Goal: Task Accomplishment & Management: Manage account settings

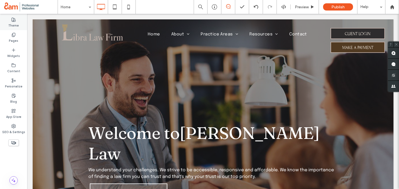
click at [16, 23] on label "Theme" at bounding box center [13, 25] width 11 height 6
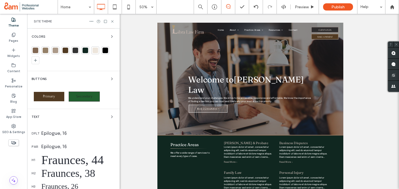
scroll to position [61, 0]
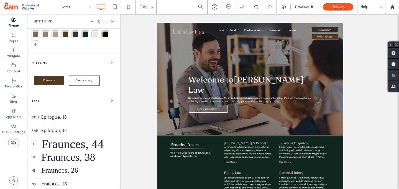
click at [57, 141] on div "Fraunces, 44" at bounding box center [78, 144] width 74 height 14
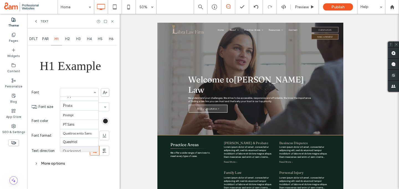
scroll to position [429, 0]
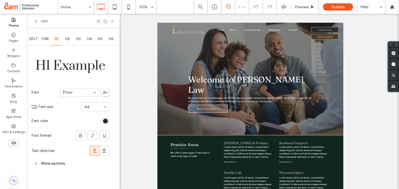
click at [67, 39] on span "H2" at bounding box center [67, 39] width 5 height 4
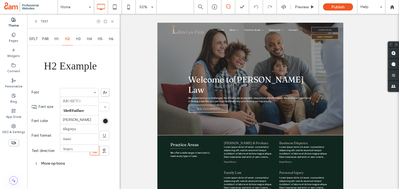
scroll to position [437, 0]
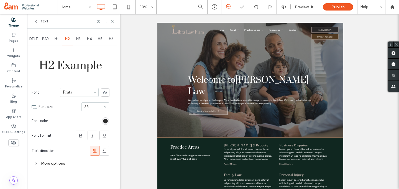
click at [80, 43] on div "H3" at bounding box center [78, 39] width 11 height 12
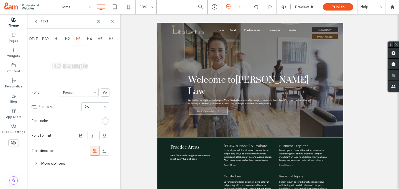
click at [76, 94] on input at bounding box center [78, 93] width 30 height 4
click at [76, 92] on input at bounding box center [78, 93] width 30 height 4
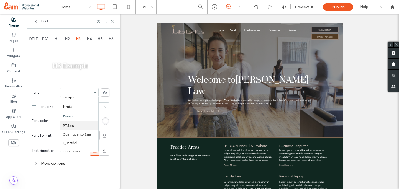
scroll to position [428, 0]
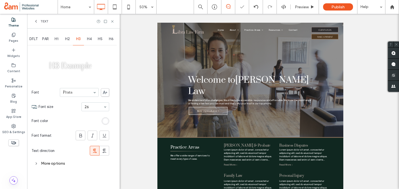
click at [89, 40] on span "H4" at bounding box center [89, 39] width 5 height 4
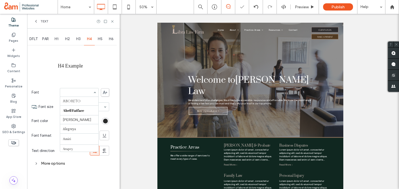
scroll to position [437, 0]
click at [101, 39] on span "H5" at bounding box center [100, 39] width 5 height 4
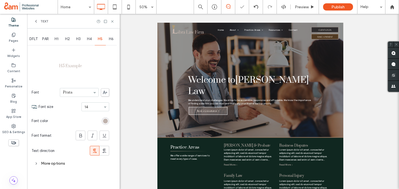
click at [109, 39] on span "H6" at bounding box center [111, 39] width 5 height 4
click at [58, 39] on span "H1" at bounding box center [57, 39] width 4 height 4
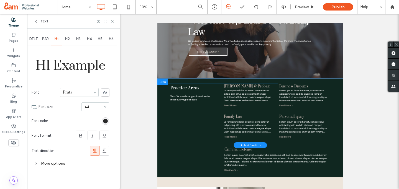
scroll to position [92, 0]
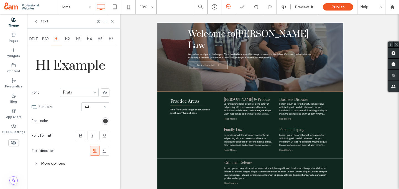
click at [105, 121] on div "rgb(41, 41, 41)" at bounding box center [105, 121] width 5 height 5
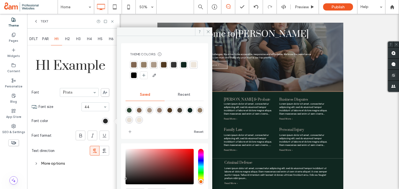
scroll to position [30, 0]
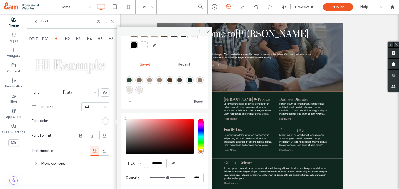
drag, startPoint x: 142, startPoint y: 128, endPoint x: 121, endPoint y: 115, distance: 24.3
click at [121, 115] on div "HEX ******* Opacity ****" at bounding box center [164, 151] width 87 height 76
click at [130, 101] on icon "add color" at bounding box center [130, 101] width 4 height 4
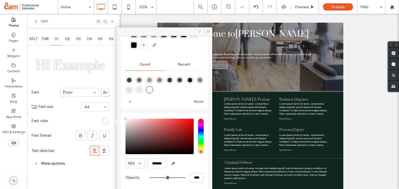
click at [142, 88] on div "rgba(237,229,219,1)" at bounding box center [139, 90] width 5 height 5
type input "*******"
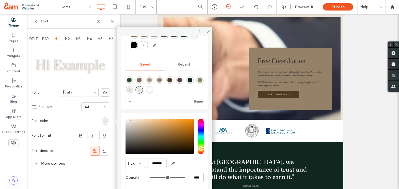
scroll to position [138, 0]
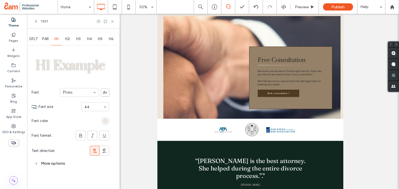
click at [52, 163] on div "More options" at bounding box center [71, 163] width 78 height 7
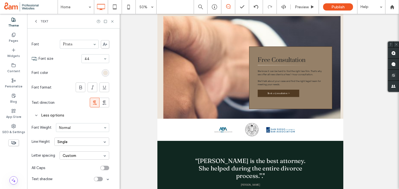
scroll to position [0, 0]
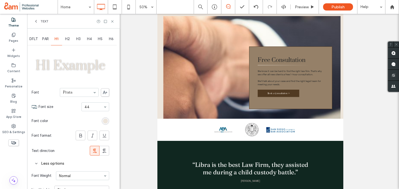
click at [68, 39] on span "H2" at bounding box center [67, 39] width 5 height 4
click at [58, 38] on span "H1" at bounding box center [57, 39] width 4 height 4
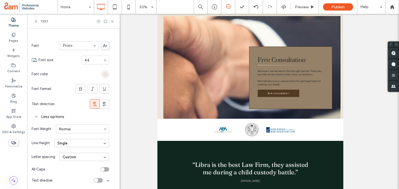
scroll to position [48, 0]
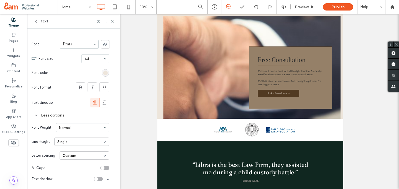
click at [100, 178] on div "toggle" at bounding box center [98, 179] width 9 height 4
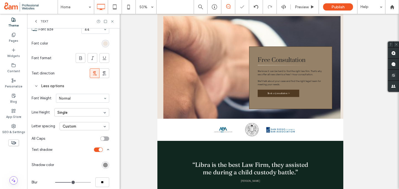
click at [97, 148] on div "toggle" at bounding box center [98, 150] width 9 height 4
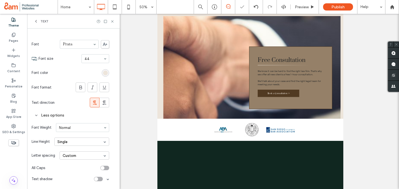
scroll to position [0, 0]
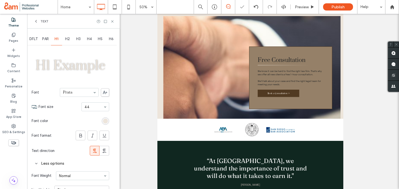
click at [70, 38] on div "H2" at bounding box center [67, 39] width 11 height 12
click at [105, 120] on div "rgb(41, 41, 41)" at bounding box center [105, 121] width 5 height 5
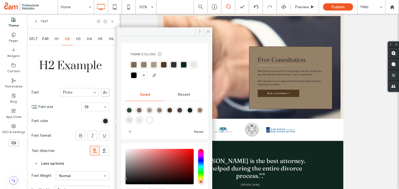
click at [192, 109] on div "rgba(16,39,32,1)" at bounding box center [189, 110] width 5 height 5
type input "*******"
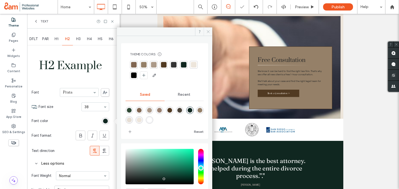
click at [207, 31] on use at bounding box center [208, 31] width 3 height 3
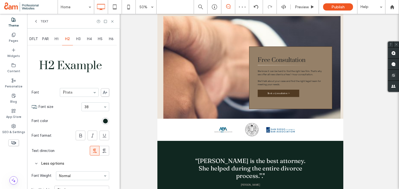
click at [81, 39] on span "H3" at bounding box center [78, 39] width 4 height 4
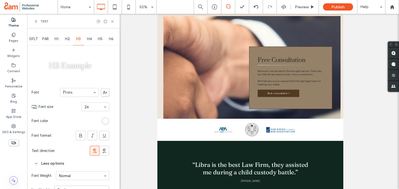
click at [106, 121] on div "rgb(255, 255, 255)" at bounding box center [105, 121] width 5 height 5
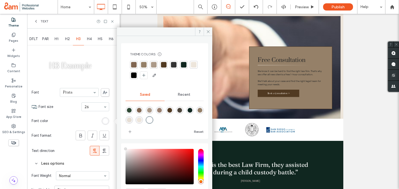
click at [162, 110] on div "rgba(154,129,113,1)" at bounding box center [159, 110] width 5 height 5
type input "*******"
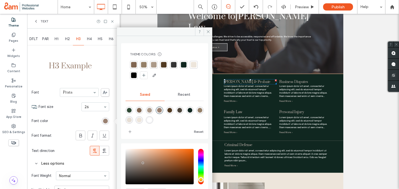
scroll to position [63, 0]
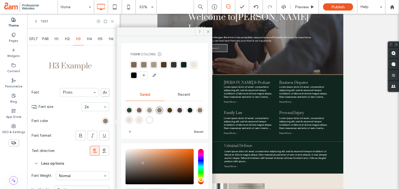
click at [86, 38] on div "H4" at bounding box center [89, 39] width 11 height 12
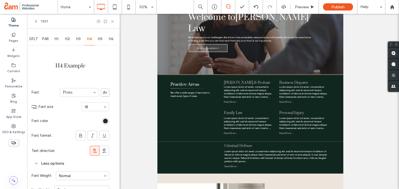
click at [101, 36] on div "H5" at bounding box center [100, 39] width 11 height 12
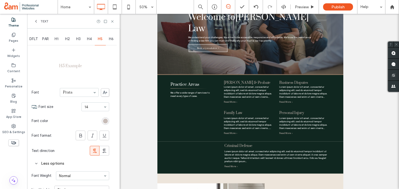
click at [105, 119] on div "rgb(191, 178, 172)" at bounding box center [105, 121] width 5 height 5
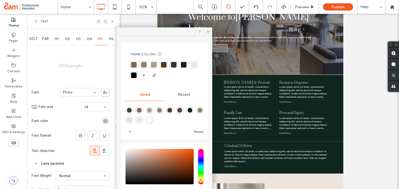
click at [151, 110] on div "rgba(172,154,137,1)" at bounding box center [149, 110] width 5 height 5
type input "*******"
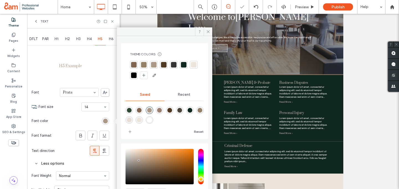
click at [111, 38] on span "H6" at bounding box center [111, 39] width 5 height 4
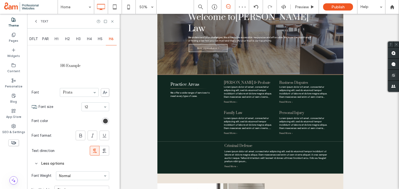
click at [104, 119] on div "rgb(41, 41, 41)" at bounding box center [105, 121] width 5 height 5
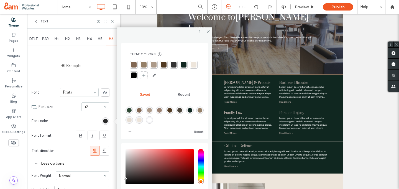
click at [192, 110] on div "rgba(16,39,32,1)" at bounding box center [189, 110] width 5 height 5
type input "*******"
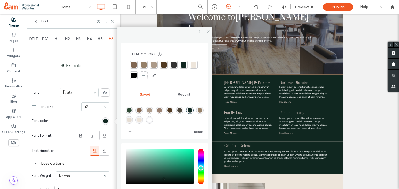
click at [205, 31] on span at bounding box center [208, 31] width 9 height 8
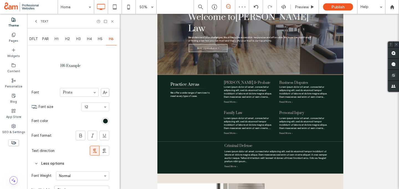
click at [44, 36] on div "PAR" at bounding box center [45, 39] width 11 height 12
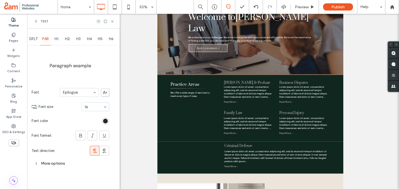
click at [33, 37] on span "DFLT" at bounding box center [33, 39] width 8 height 4
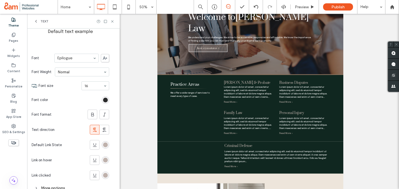
scroll to position [86, 0]
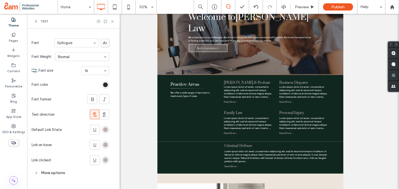
click at [104, 126] on div "rgb(191, 178, 172)" at bounding box center [105, 129] width 7 height 7
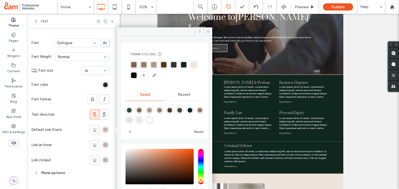
click at [142, 119] on div "rgba(237,229,219,1)" at bounding box center [139, 120] width 5 height 5
type input "*******"
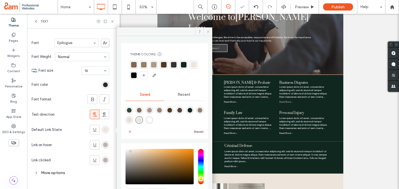
click at [206, 32] on icon at bounding box center [208, 32] width 4 height 4
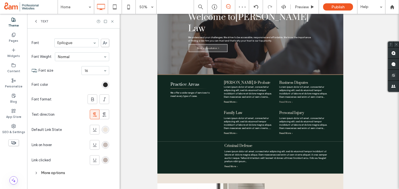
click at [106, 143] on div "rgb(191, 178, 172)" at bounding box center [105, 145] width 5 height 5
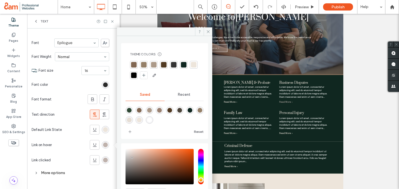
click at [162, 110] on div "rgba(154,129,113,1)" at bounding box center [159, 110] width 5 height 5
type input "*******"
click at [105, 161] on div "rgb(191, 178, 172)" at bounding box center [105, 160] width 5 height 5
click at [163, 107] on div "rgba(154,129,113,1)" at bounding box center [159, 110] width 7 height 7
type input "*******"
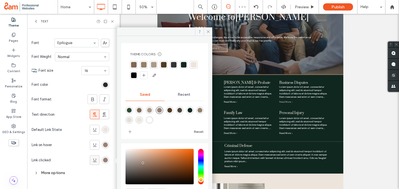
click at [94, 160] on icon at bounding box center [95, 161] width 6 height 6
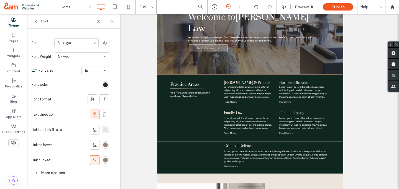
click at [112, 21] on icon at bounding box center [112, 21] width 4 height 4
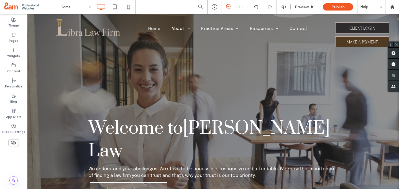
scroll to position [0, 0]
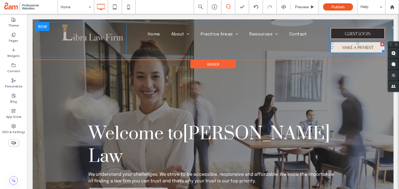
click at [346, 47] on span "MAKE A PAYMENT" at bounding box center [357, 47] width 31 height 11
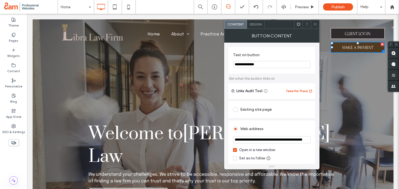
click at [254, 25] on span "Design" at bounding box center [256, 24] width 12 height 4
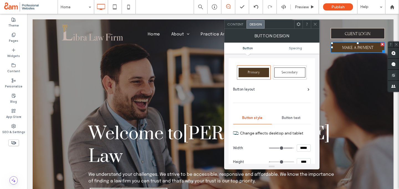
click at [250, 72] on span "Primary" at bounding box center [254, 72] width 12 height 4
type input "*"
type input "***"
click at [315, 23] on icon at bounding box center [315, 24] width 4 height 4
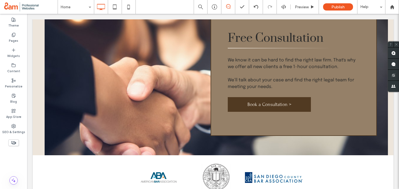
scroll to position [1005, 0]
